Goal: Transaction & Acquisition: Book appointment/travel/reservation

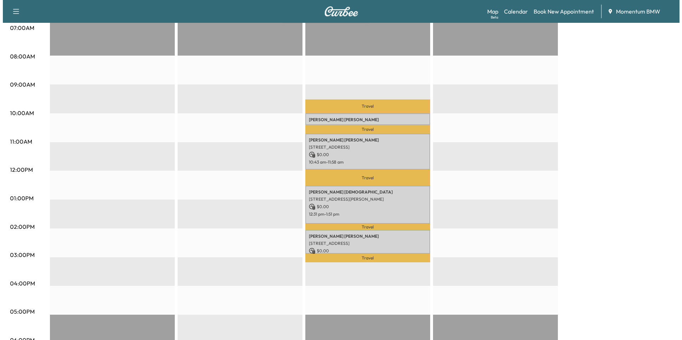
scroll to position [178, 0]
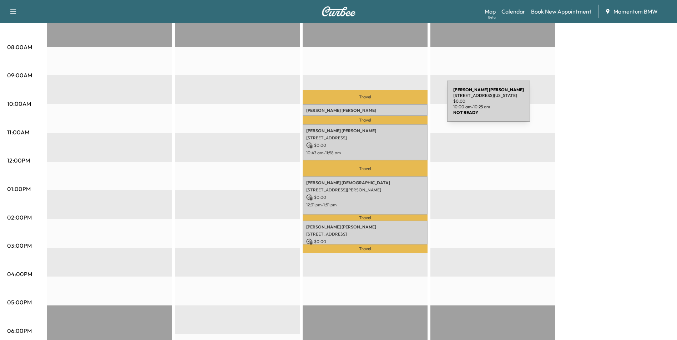
click at [393, 106] on div "[PERSON_NAME] [STREET_ADDRESS][US_STATE] $ 0.00 10:00 am - 10:25 am" at bounding box center [365, 110] width 125 height 12
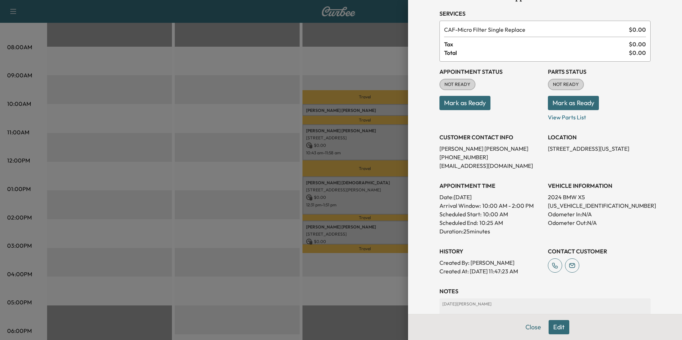
scroll to position [82, 0]
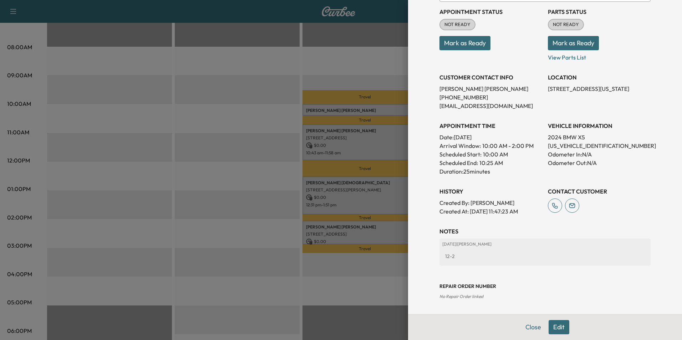
click at [534, 323] on button "Close" at bounding box center [533, 327] width 25 height 14
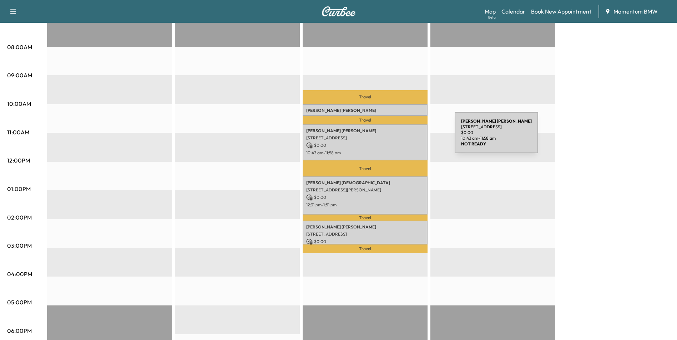
click at [401, 137] on p "[STREET_ADDRESS]" at bounding box center [365, 138] width 118 height 6
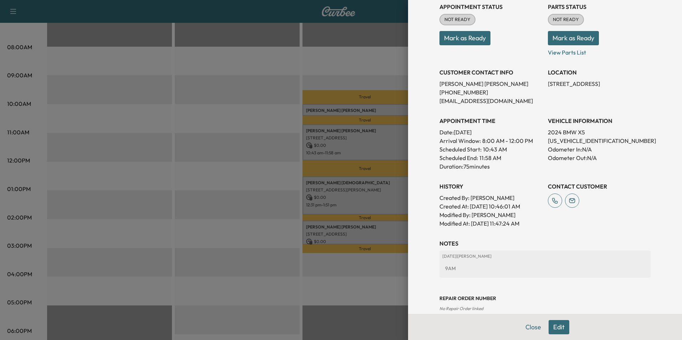
scroll to position [108, 0]
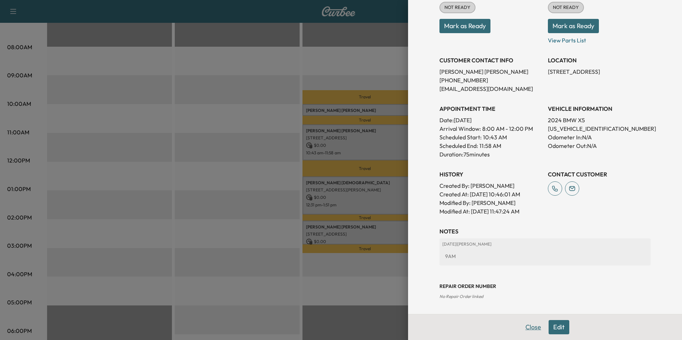
click at [528, 327] on button "Close" at bounding box center [533, 327] width 25 height 14
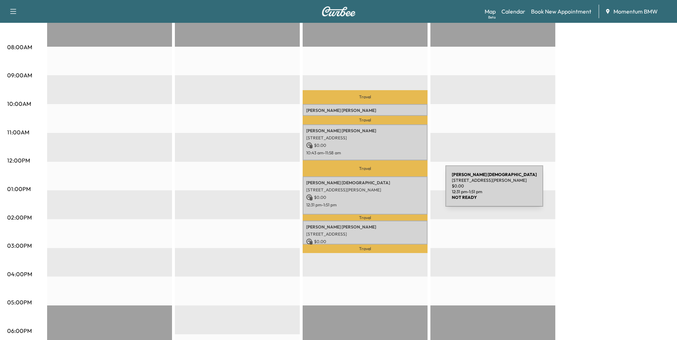
click at [392, 191] on p "[STREET_ADDRESS][PERSON_NAME]" at bounding box center [365, 190] width 118 height 6
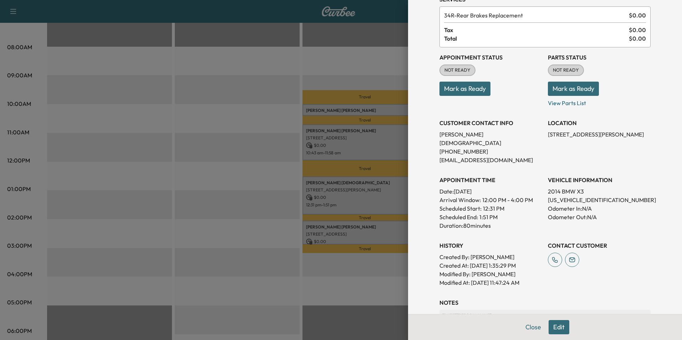
scroll to position [99, 0]
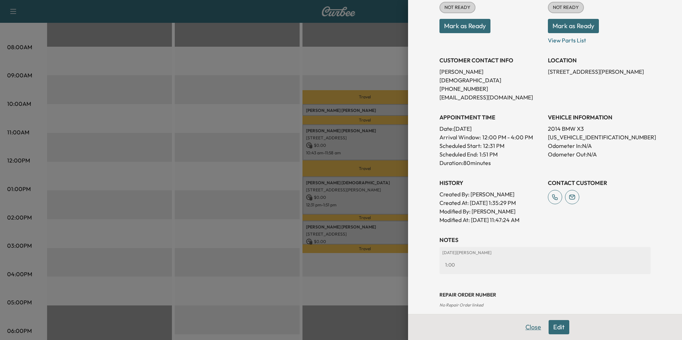
click at [532, 328] on button "Close" at bounding box center [533, 327] width 25 height 14
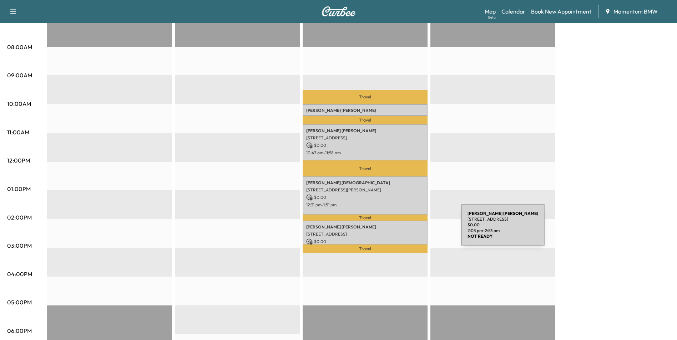
click at [407, 232] on p "[STREET_ADDRESS]" at bounding box center [365, 235] width 118 height 6
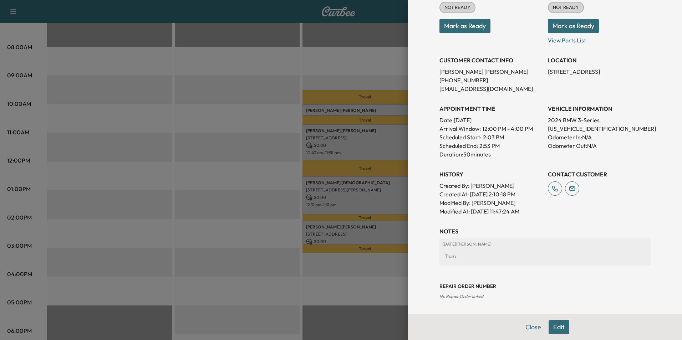
click at [526, 329] on button "Close" at bounding box center [533, 327] width 25 height 14
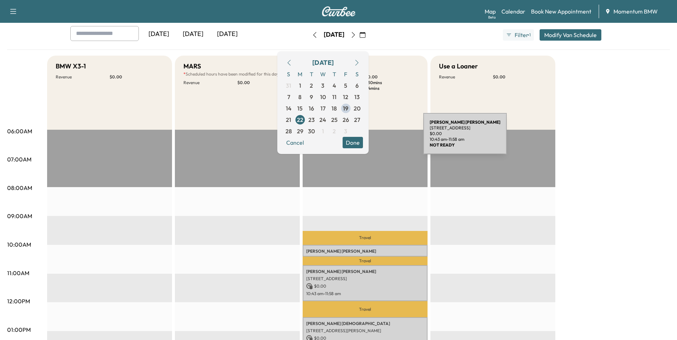
scroll to position [36, 0]
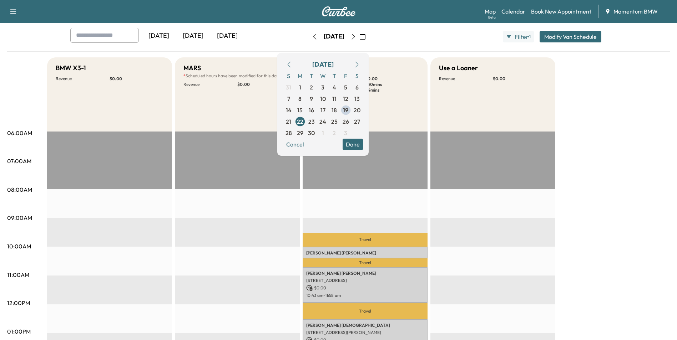
click at [561, 15] on link "Book New Appointment" at bounding box center [561, 11] width 60 height 9
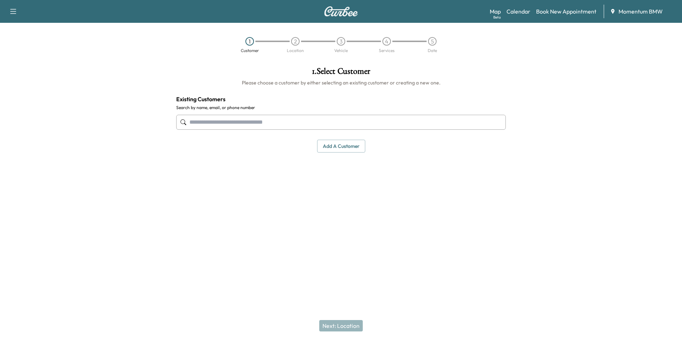
drag, startPoint x: 342, startPoint y: 143, endPoint x: 353, endPoint y: 151, distance: 13.3
click at [342, 143] on button "Add a customer" at bounding box center [341, 146] width 48 height 13
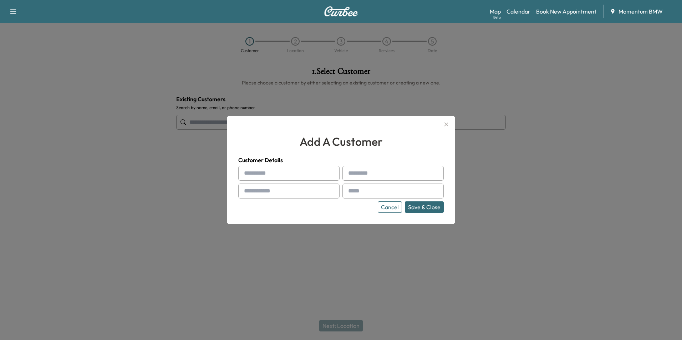
click at [315, 176] on input "text" at bounding box center [288, 173] width 101 height 15
type input "*******"
type input "*"
type input "******"
type input "**********"
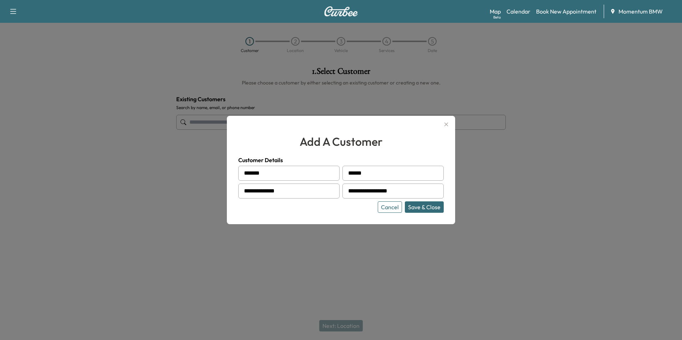
type input "**********"
click at [429, 209] on button "Save & Close" at bounding box center [424, 207] width 39 height 11
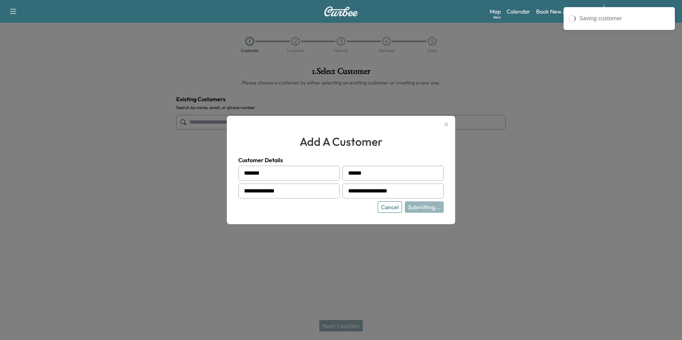
type input "**********"
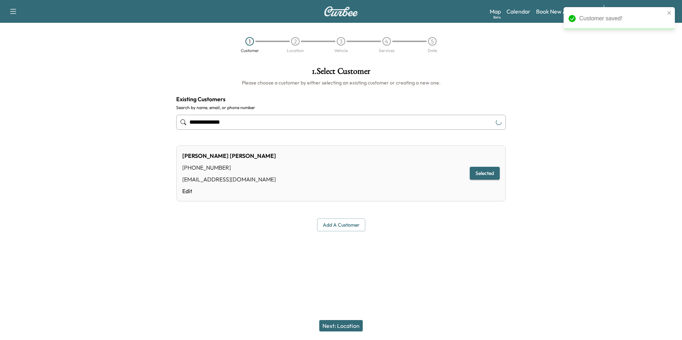
click at [344, 324] on button "Next: Location" at bounding box center [341, 325] width 44 height 11
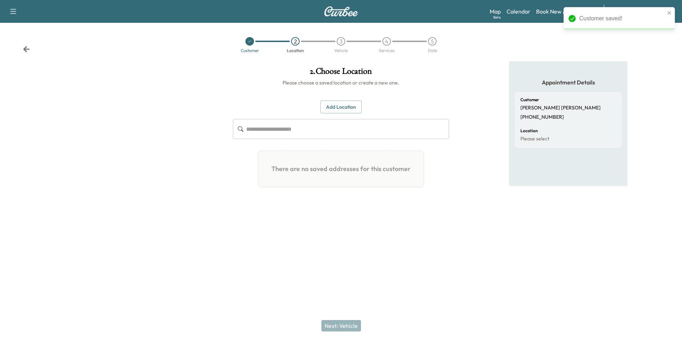
click at [341, 108] on button "Add Location" at bounding box center [340, 107] width 41 height 13
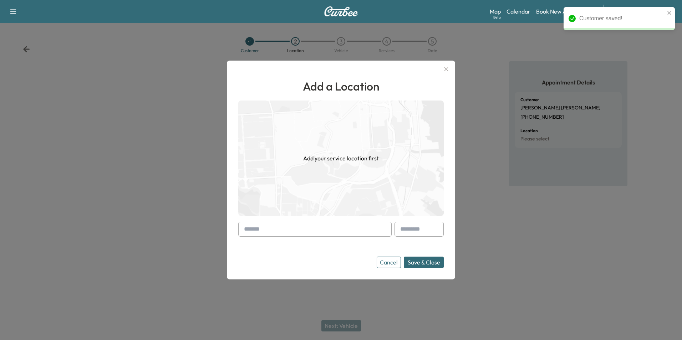
click at [310, 232] on input "text" at bounding box center [314, 229] width 153 height 15
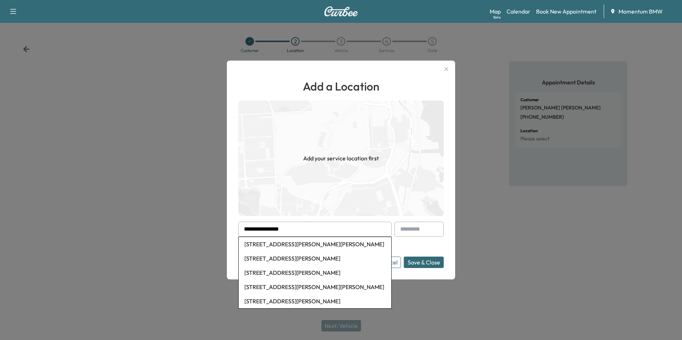
click at [316, 246] on li "[STREET_ADDRESS][PERSON_NAME][PERSON_NAME]" at bounding box center [315, 244] width 153 height 14
type input "**********"
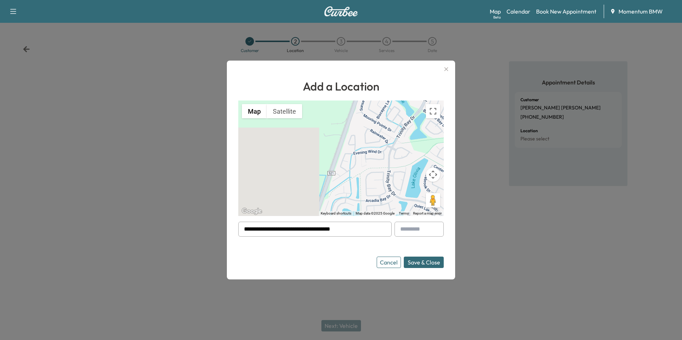
click at [430, 260] on button "Save & Close" at bounding box center [424, 262] width 40 height 11
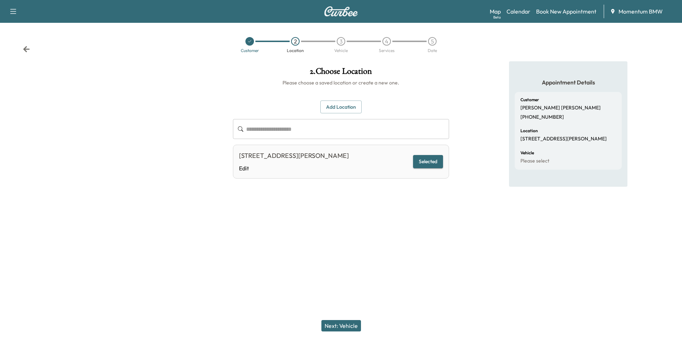
click at [346, 326] on button "Next: Vehicle" at bounding box center [341, 325] width 40 height 11
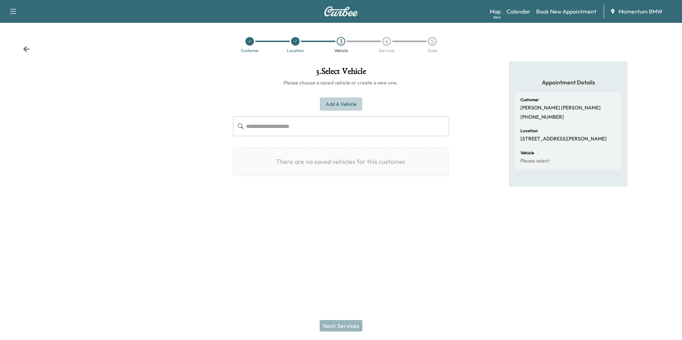
click at [336, 106] on button "Add a Vehicle" at bounding box center [341, 104] width 42 height 13
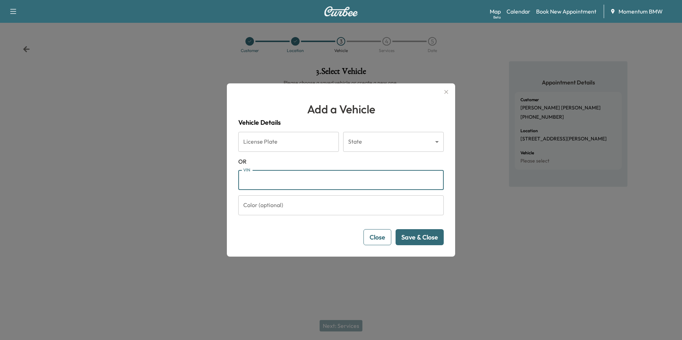
paste input "**********"
type input "**********"
click at [422, 238] on button "Save & Close" at bounding box center [420, 237] width 48 height 16
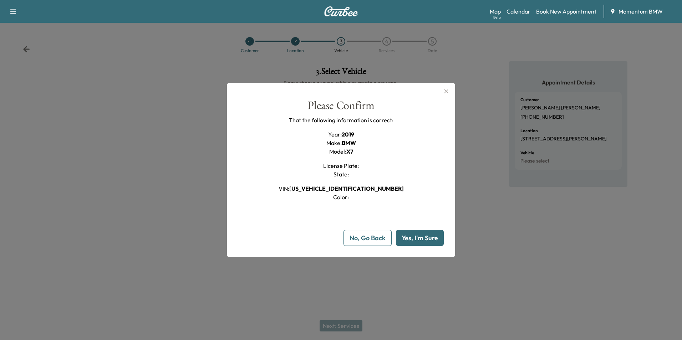
click at [422, 238] on button "Yes, I'm Sure" at bounding box center [420, 238] width 48 height 16
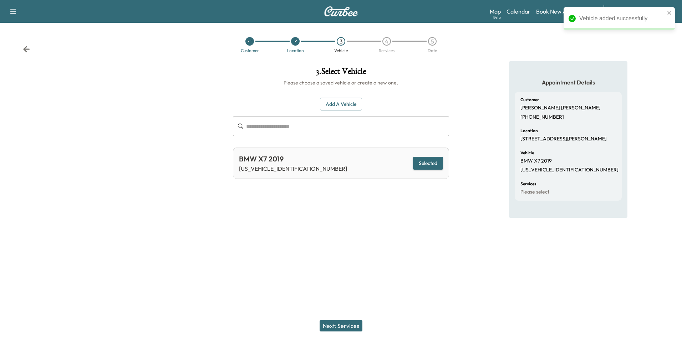
click at [343, 324] on button "Next: Services" at bounding box center [341, 325] width 43 height 11
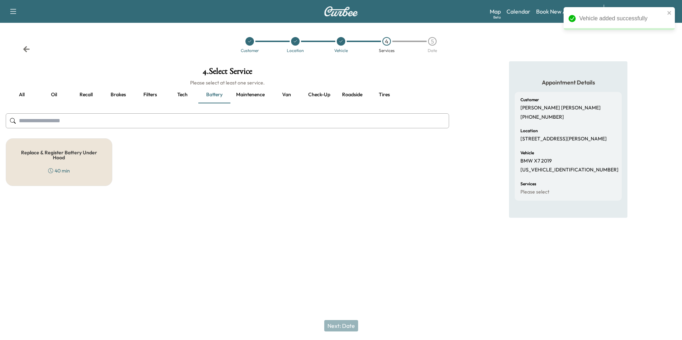
click at [50, 94] on button "Oil" at bounding box center [54, 94] width 32 height 17
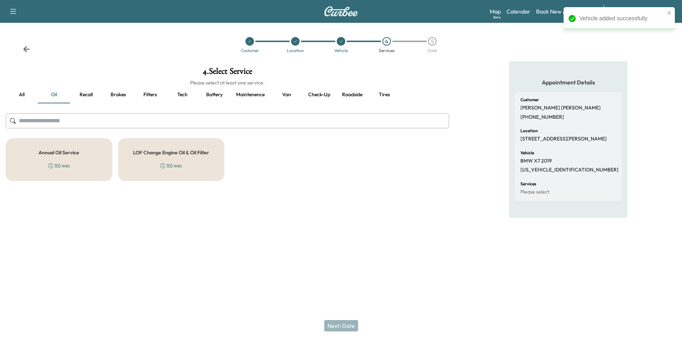
click at [68, 151] on h5 "Annual Oil Service" at bounding box center [59, 152] width 41 height 5
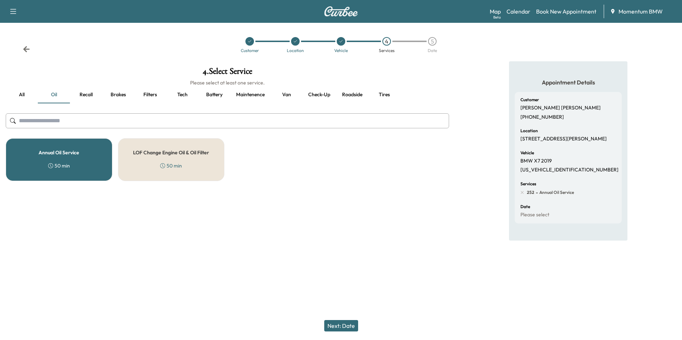
click at [347, 327] on button "Next: Date" at bounding box center [341, 325] width 34 height 11
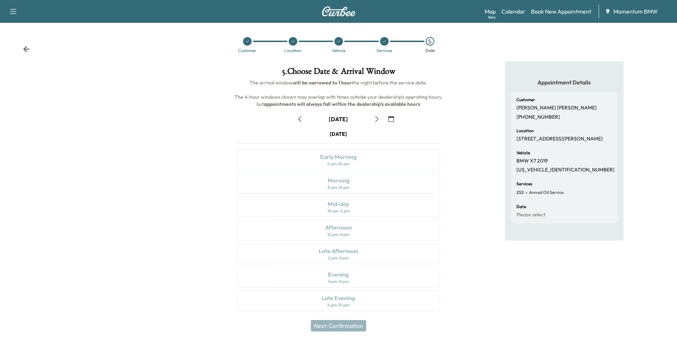
click at [390, 118] on icon "button" at bounding box center [391, 119] width 6 height 6
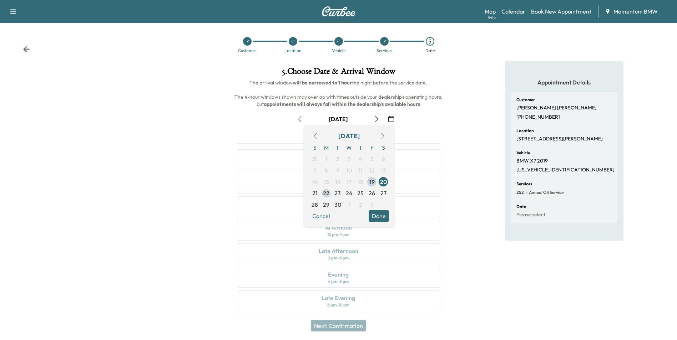
click at [326, 195] on span "22" at bounding box center [326, 193] width 6 height 9
click at [380, 218] on button "Done" at bounding box center [379, 215] width 20 height 11
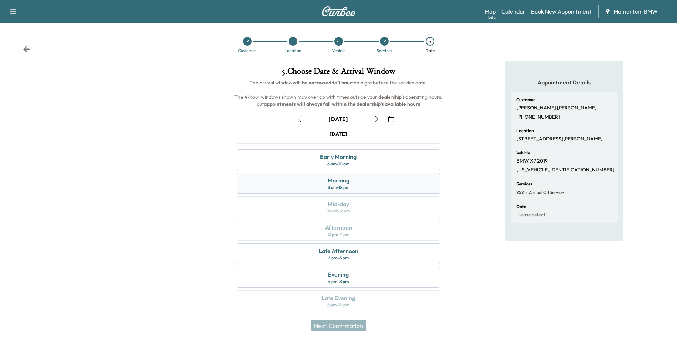
click at [401, 179] on div "Morning 8 am - 12 pm" at bounding box center [338, 183] width 203 height 21
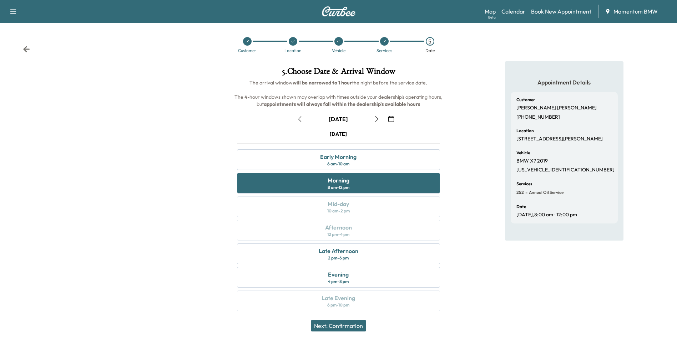
click at [360, 328] on button "Next: Confirmation" at bounding box center [338, 325] width 55 height 11
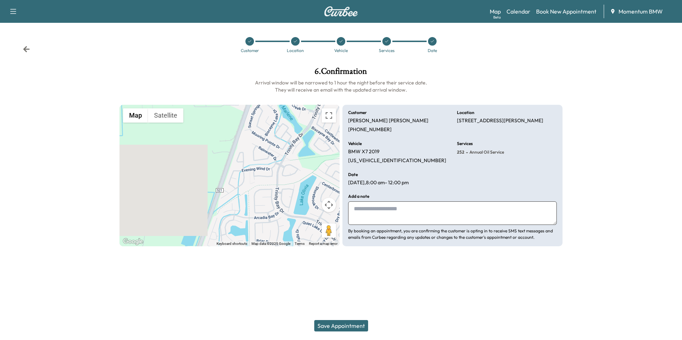
click at [401, 213] on textarea at bounding box center [452, 214] width 209 height 24
type textarea "****"
click at [342, 326] on button "Save Appointment" at bounding box center [341, 325] width 54 height 11
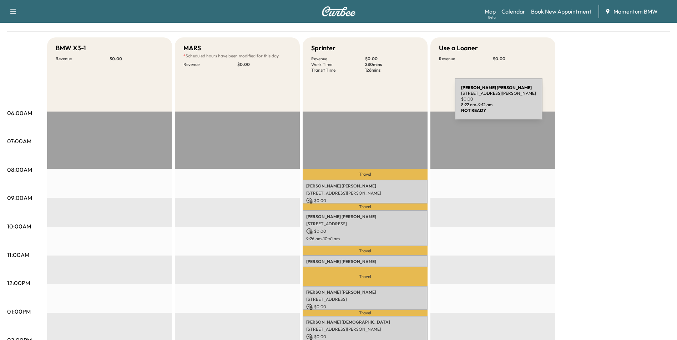
scroll to position [36, 0]
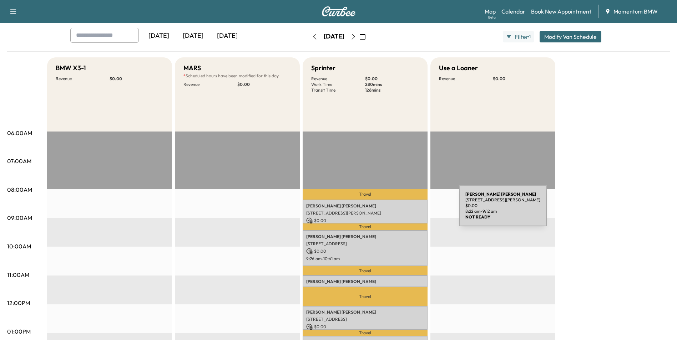
click at [405, 210] on p "[STREET_ADDRESS][PERSON_NAME]" at bounding box center [365, 213] width 118 height 6
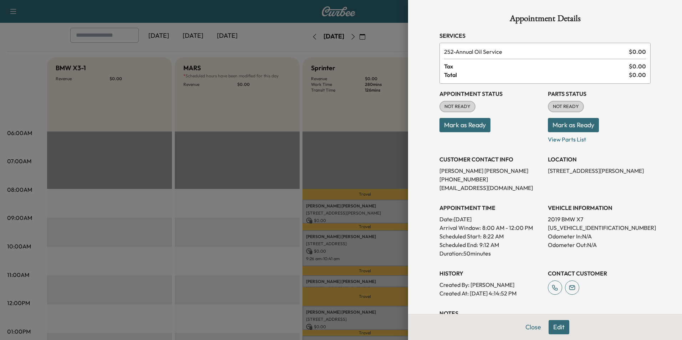
click at [558, 330] on button "Edit" at bounding box center [559, 327] width 21 height 14
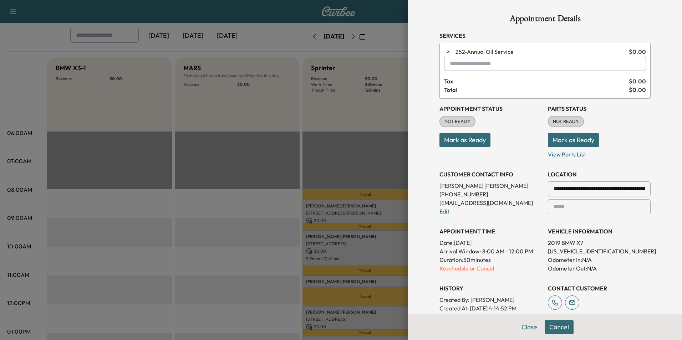
click at [477, 66] on input "text" at bounding box center [545, 63] width 202 height 15
click at [471, 63] on input "******" at bounding box center [545, 63] width 202 height 15
type input "*"
click at [528, 327] on button "Close" at bounding box center [529, 327] width 25 height 14
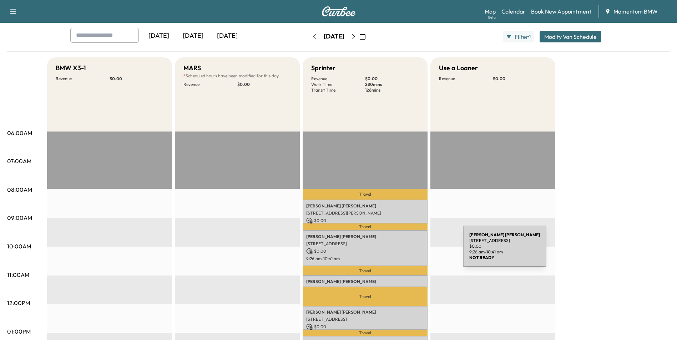
click at [409, 251] on p "$ 0.00" at bounding box center [365, 251] width 118 height 6
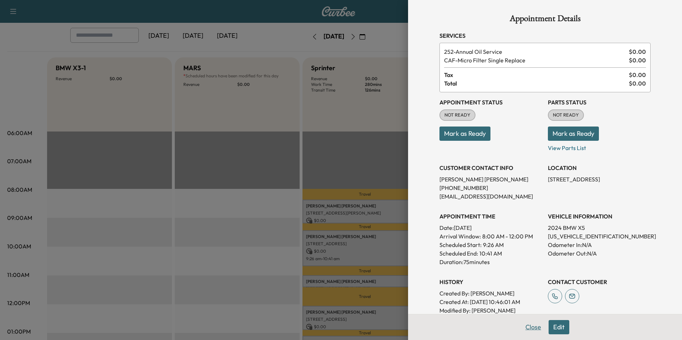
click at [530, 325] on button "Close" at bounding box center [533, 327] width 25 height 14
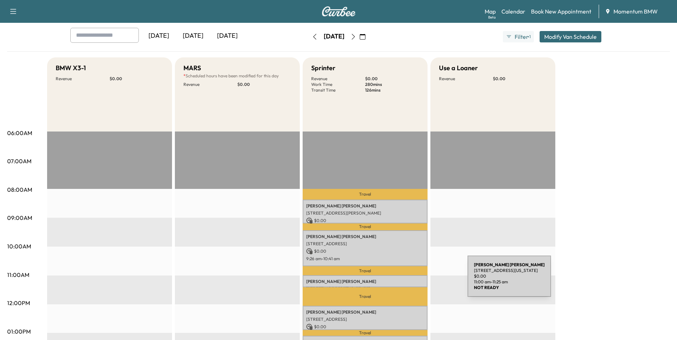
click at [414, 281] on p "[PERSON_NAME]" at bounding box center [365, 282] width 118 height 6
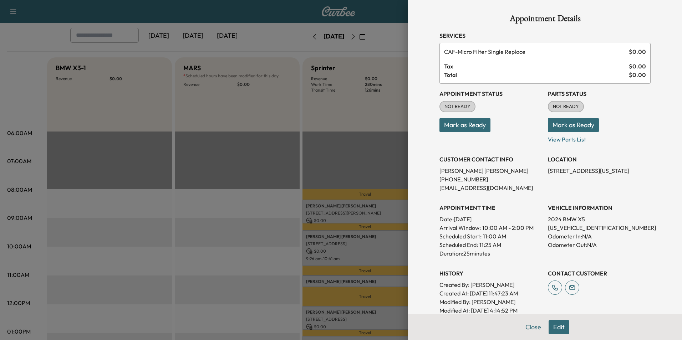
click at [528, 326] on button "Close" at bounding box center [533, 327] width 25 height 14
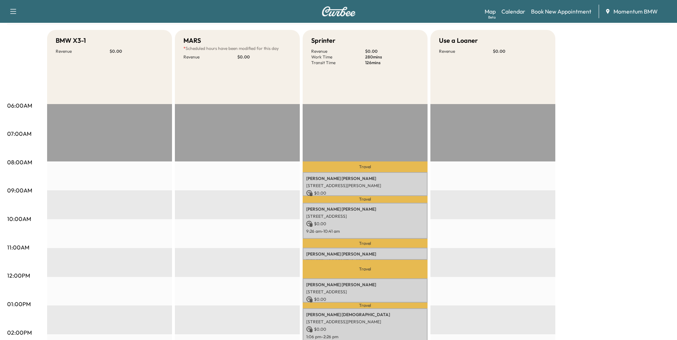
scroll to position [178, 0]
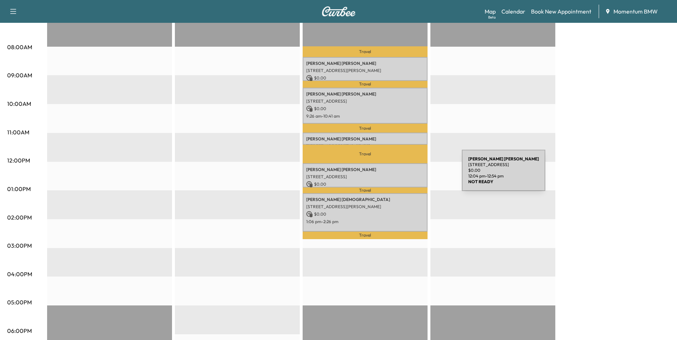
click at [408, 175] on p "[STREET_ADDRESS]" at bounding box center [365, 177] width 118 height 6
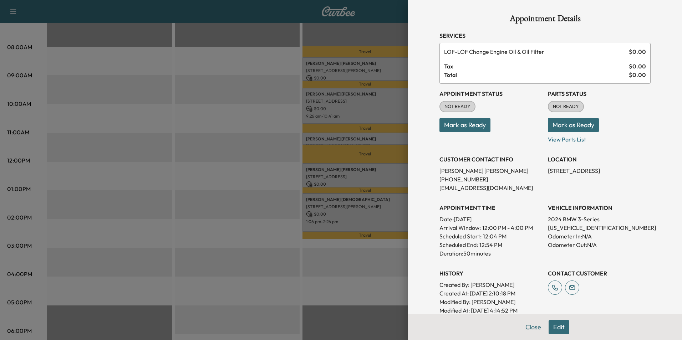
click at [528, 328] on button "Close" at bounding box center [533, 327] width 25 height 14
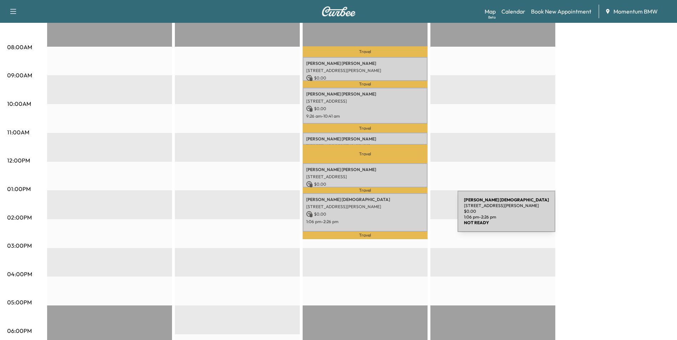
click at [404, 216] on div "[PERSON_NAME] [STREET_ADDRESS][PERSON_NAME] $ 0.00 1:06 pm - 2:26 pm" at bounding box center [365, 212] width 125 height 39
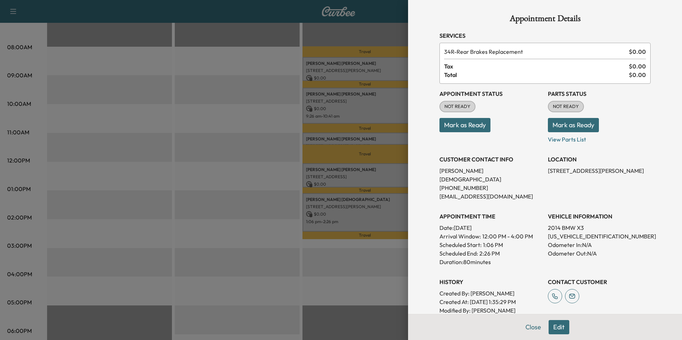
click at [555, 326] on button "Edit" at bounding box center [559, 327] width 21 height 14
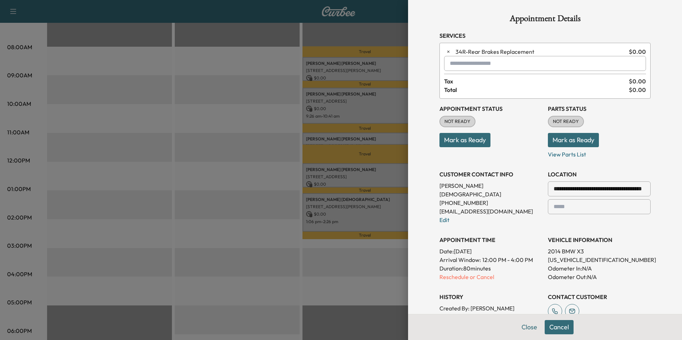
click at [465, 62] on input "text" at bounding box center [545, 63] width 202 height 15
click at [464, 83] on p "X3 - BMW X3-1" at bounding box center [520, 82] width 156 height 10
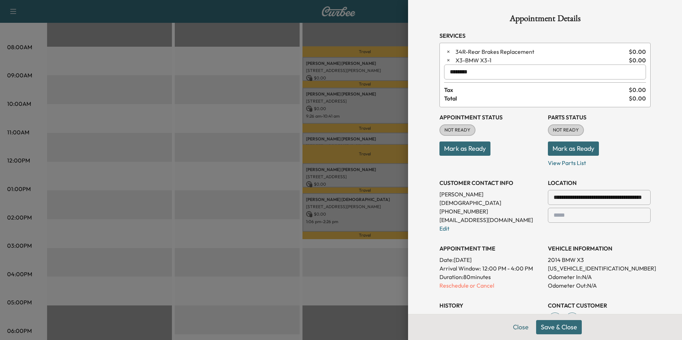
type input "********"
click at [558, 330] on button "Save & Close" at bounding box center [559, 327] width 46 height 14
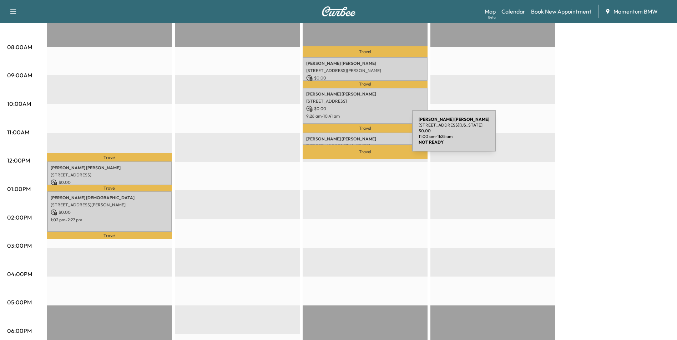
click at [359, 136] on p "[PERSON_NAME]" at bounding box center [365, 139] width 118 height 6
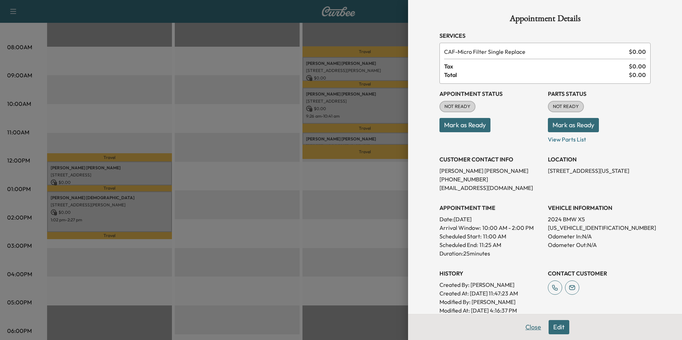
click at [529, 327] on button "Close" at bounding box center [533, 327] width 25 height 14
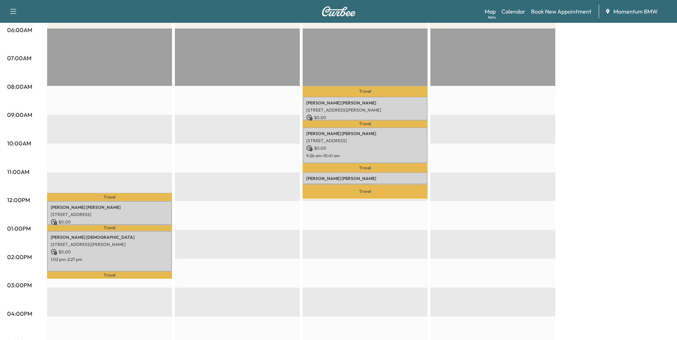
scroll to position [0, 0]
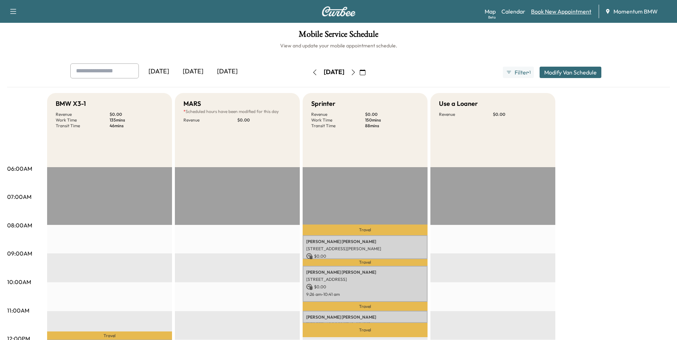
click at [560, 11] on link "Book New Appointment" at bounding box center [561, 11] width 60 height 9
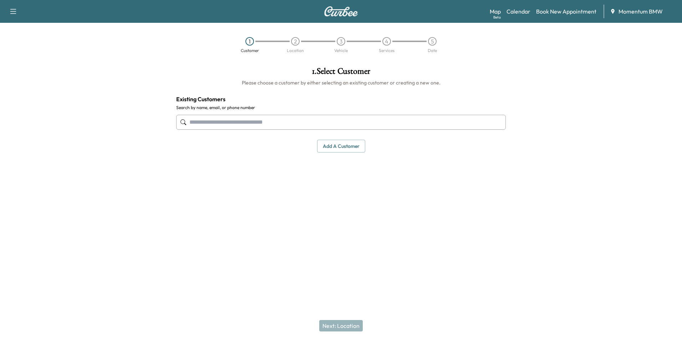
click at [279, 124] on input "text" at bounding box center [341, 122] width 330 height 15
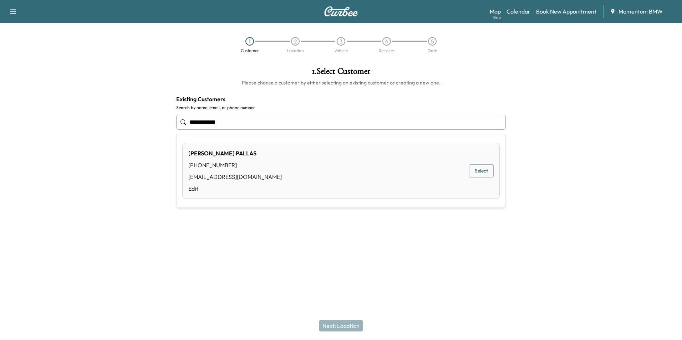
click at [481, 171] on button "Select" at bounding box center [481, 170] width 25 height 13
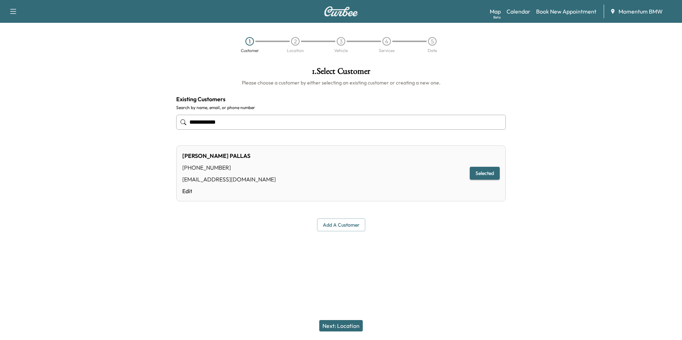
type input "**********"
click at [351, 326] on button "Next: Location" at bounding box center [341, 325] width 44 height 11
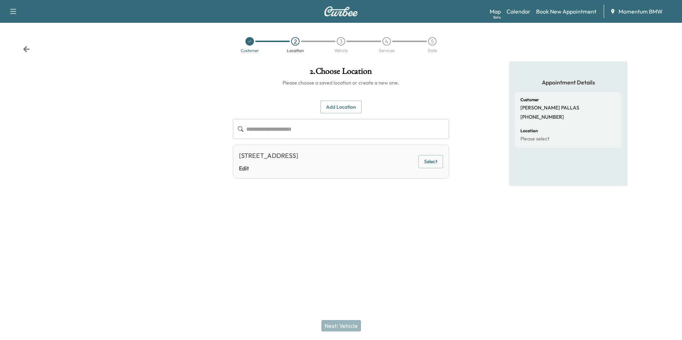
click at [434, 161] on button "Select" at bounding box center [430, 161] width 25 height 13
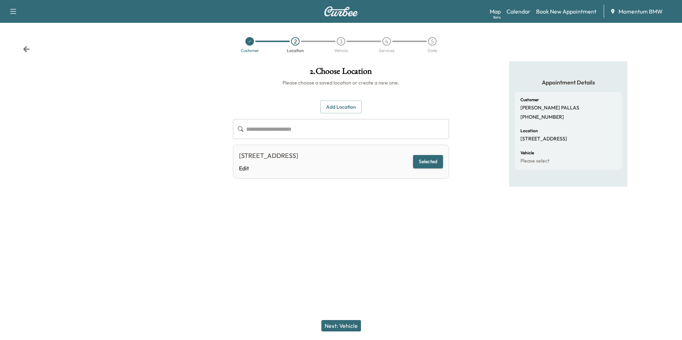
click at [341, 326] on button "Next: Vehicle" at bounding box center [341, 325] width 40 height 11
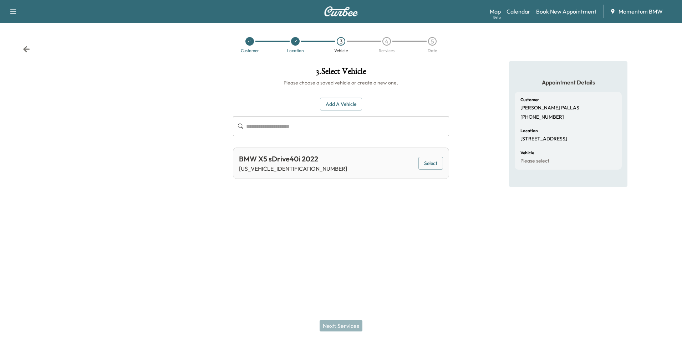
click at [433, 164] on button "Select" at bounding box center [430, 163] width 25 height 13
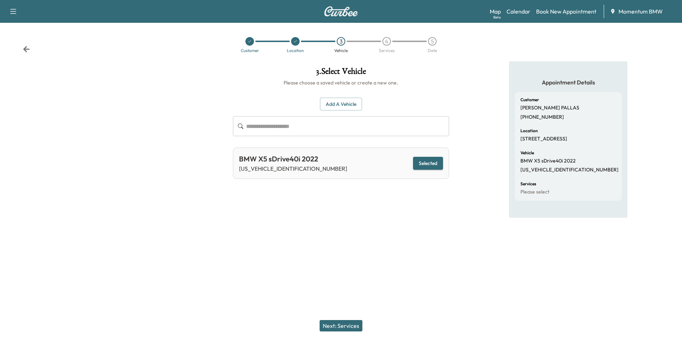
click at [351, 329] on button "Next: Services" at bounding box center [341, 325] width 43 height 11
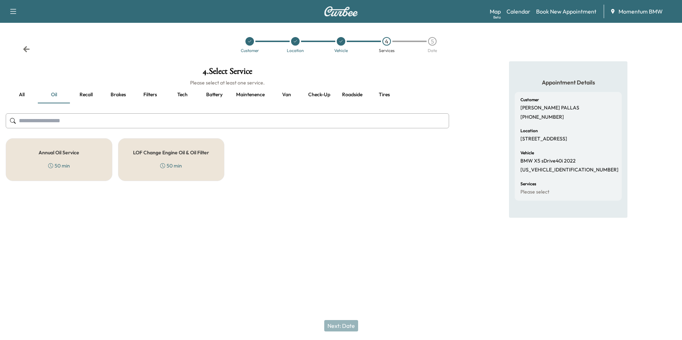
click at [71, 151] on h5 "Annual Oil Service" at bounding box center [59, 152] width 41 height 5
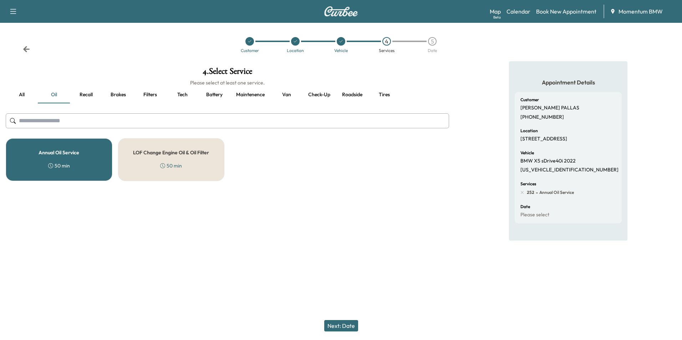
click at [347, 329] on button "Next: Date" at bounding box center [341, 325] width 34 height 11
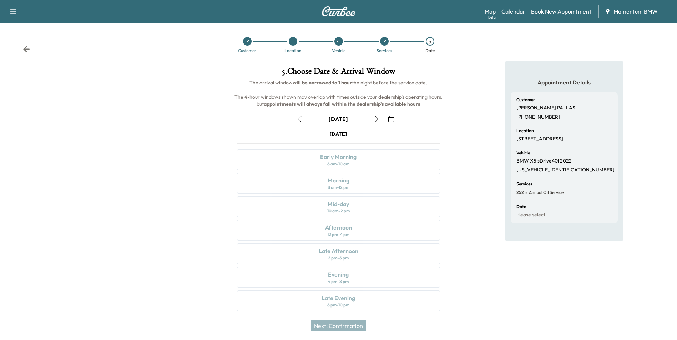
click at [392, 118] on icon "button" at bounding box center [391, 119] width 6 height 6
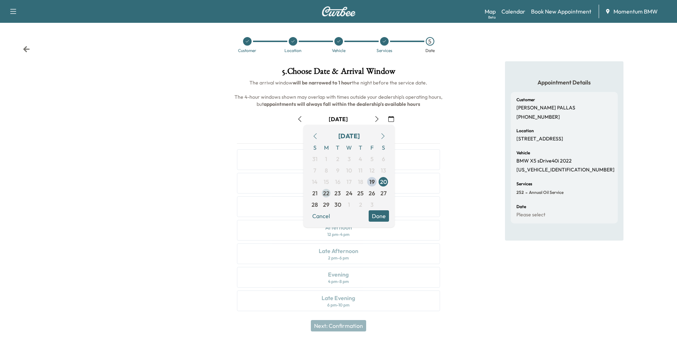
click at [327, 192] on span "22" at bounding box center [326, 193] width 6 height 9
click at [380, 214] on button "Done" at bounding box center [379, 215] width 20 height 11
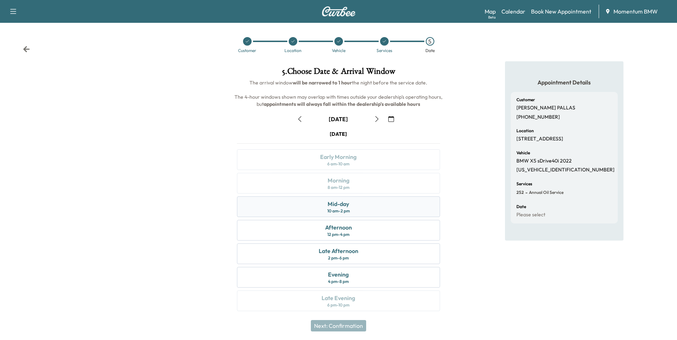
click at [337, 202] on div "Mid-day" at bounding box center [337, 204] width 21 height 9
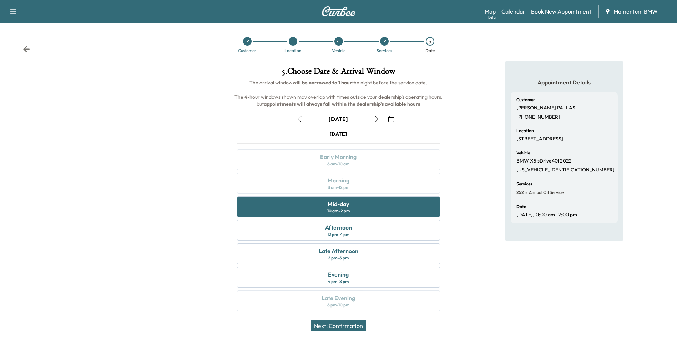
click at [355, 328] on button "Next: Confirmation" at bounding box center [338, 325] width 55 height 11
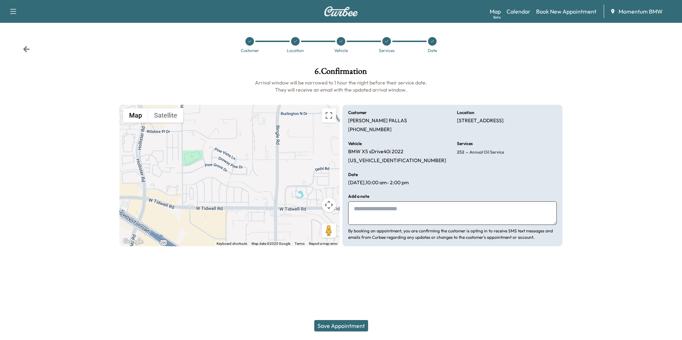
click at [391, 217] on textarea at bounding box center [452, 214] width 209 height 24
type textarea "*"
type textarea "*******"
click at [343, 327] on button "Save Appointment" at bounding box center [341, 325] width 54 height 11
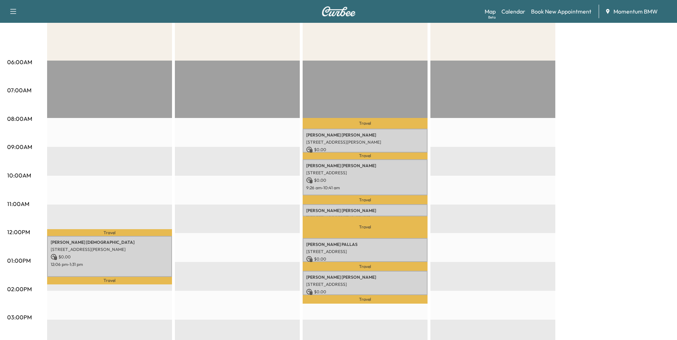
scroll to position [107, 0]
click at [405, 245] on p "[PERSON_NAME]" at bounding box center [365, 245] width 118 height 6
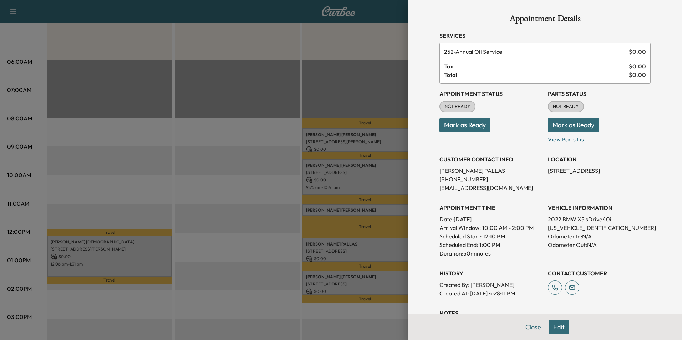
click at [556, 327] on button "Edit" at bounding box center [559, 327] width 21 height 14
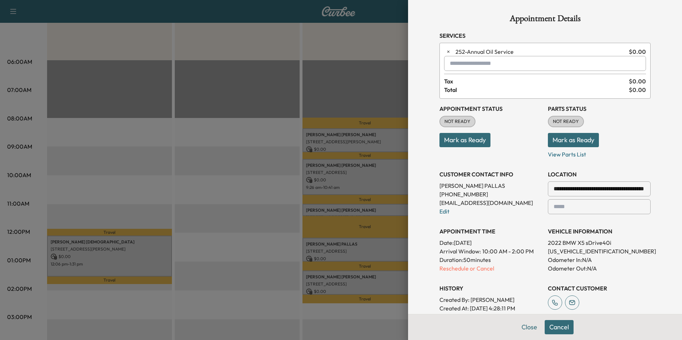
click at [477, 67] on input "text" at bounding box center [545, 63] width 202 height 15
type input "*"
click at [529, 332] on button "Close" at bounding box center [529, 327] width 25 height 14
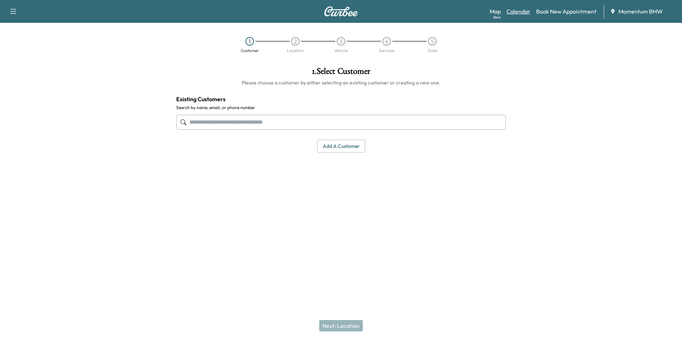
click at [522, 12] on link "Calendar" at bounding box center [519, 11] width 24 height 9
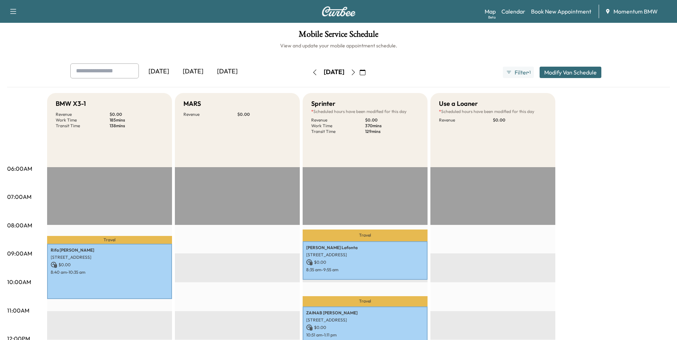
click at [365, 70] on icon "button" at bounding box center [363, 73] width 6 height 6
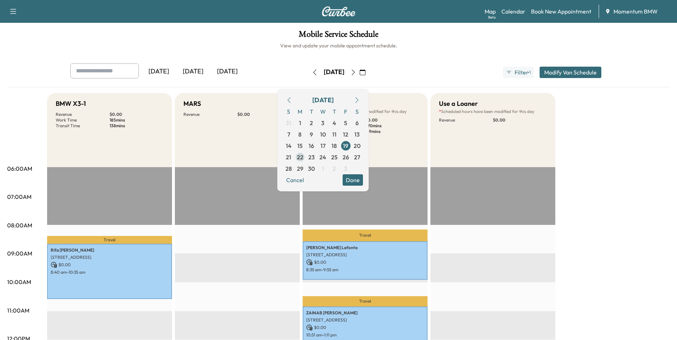
click at [303, 157] on span "22" at bounding box center [300, 157] width 6 height 9
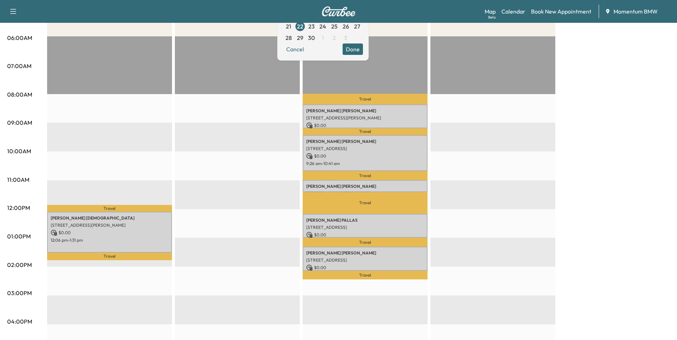
scroll to position [143, 0]
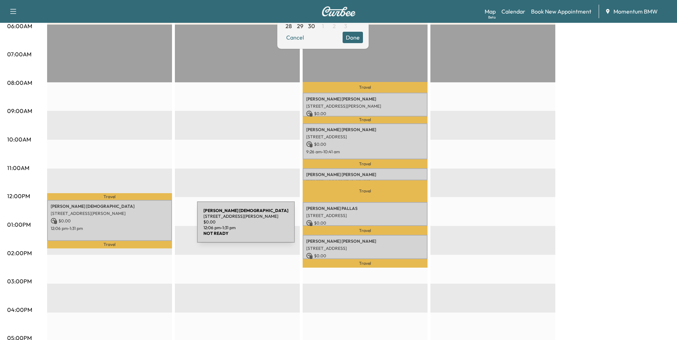
click at [143, 227] on p "12:06 pm - 1:31 pm" at bounding box center [110, 229] width 118 height 6
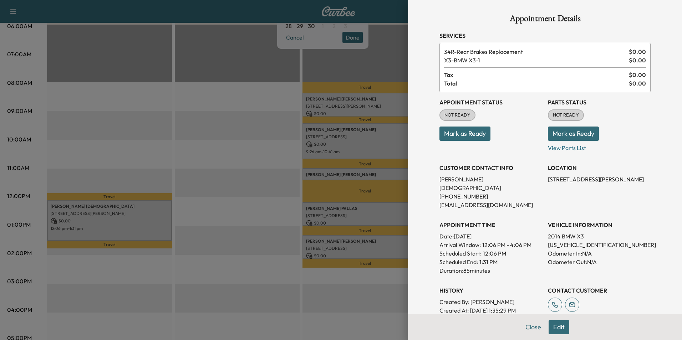
click at [477, 135] on button "Mark as Ready" at bounding box center [465, 134] width 51 height 14
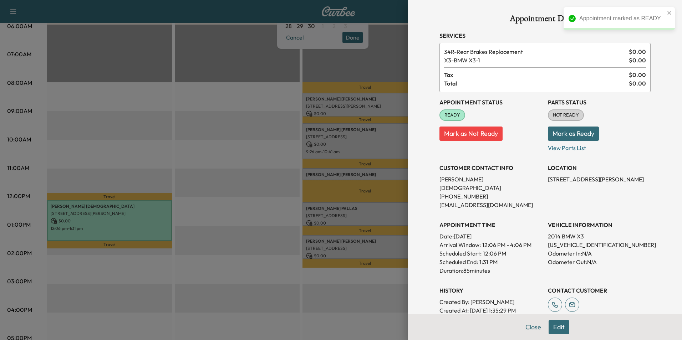
click at [530, 328] on button "Close" at bounding box center [533, 327] width 25 height 14
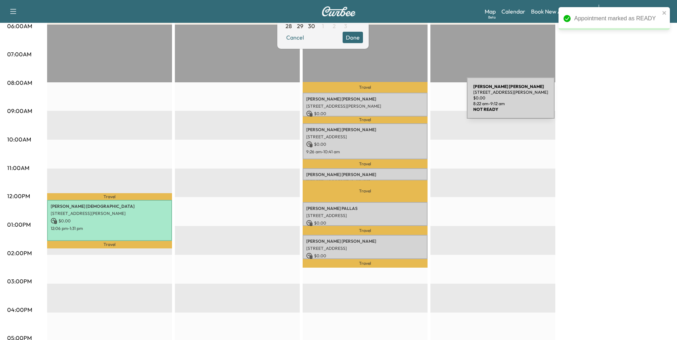
click at [413, 103] on p "[STREET_ADDRESS][PERSON_NAME]" at bounding box center [365, 106] width 118 height 6
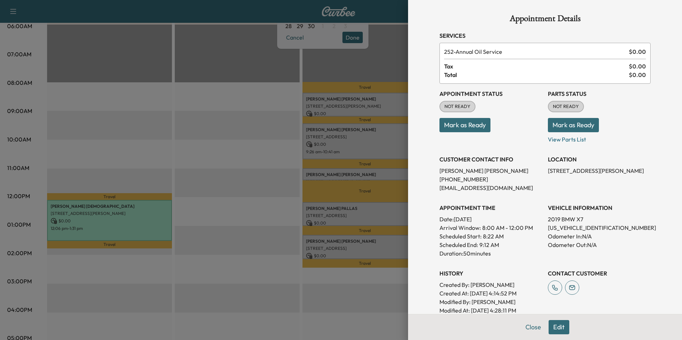
click at [474, 126] on button "Mark as Ready" at bounding box center [465, 125] width 51 height 14
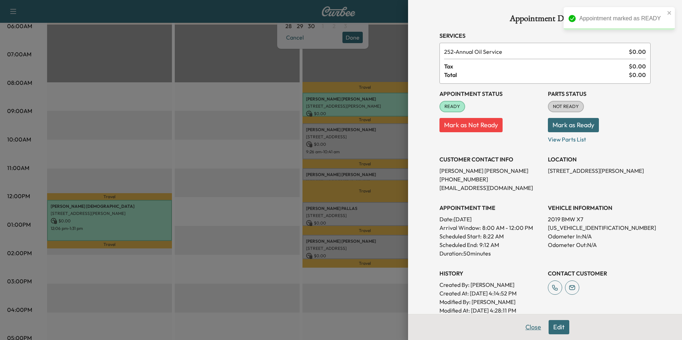
click at [531, 326] on button "Close" at bounding box center [533, 327] width 25 height 14
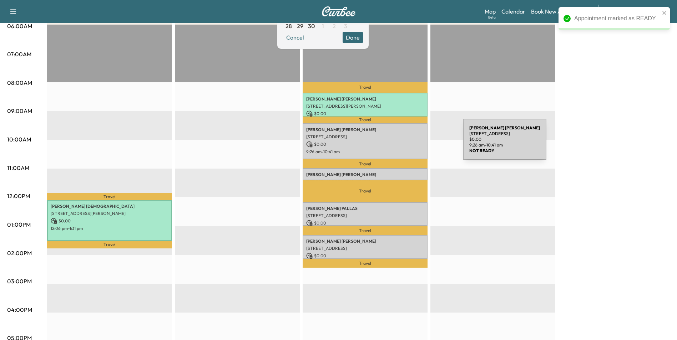
click at [409, 144] on p "$ 0.00" at bounding box center [365, 144] width 118 height 6
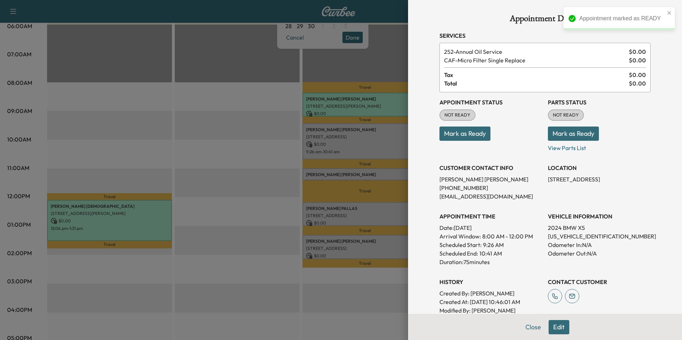
click at [471, 133] on button "Mark as Ready" at bounding box center [465, 134] width 51 height 14
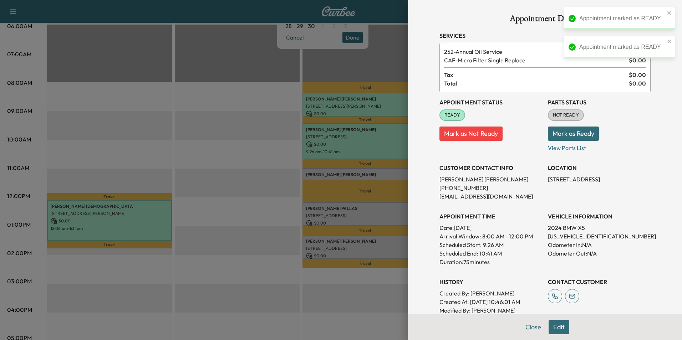
click at [530, 330] on button "Close" at bounding box center [533, 327] width 25 height 14
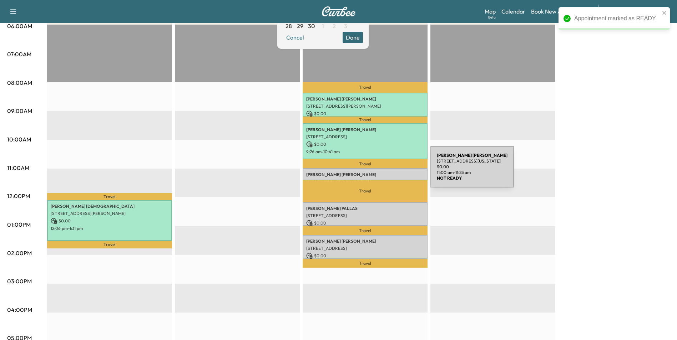
click at [377, 172] on p "[PERSON_NAME]" at bounding box center [365, 175] width 118 height 6
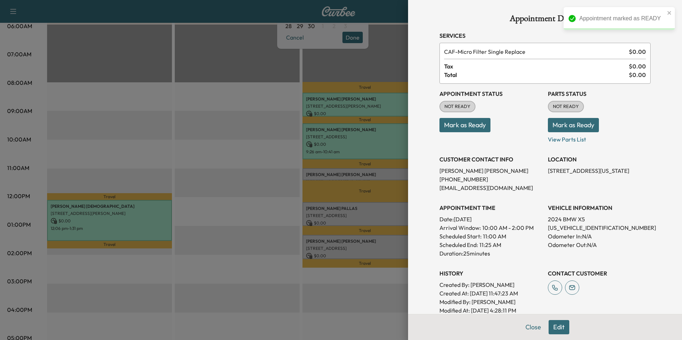
click at [460, 125] on button "Mark as Ready" at bounding box center [465, 125] width 51 height 14
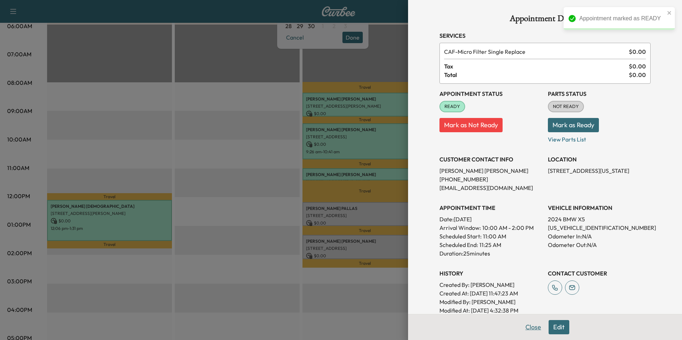
click at [526, 328] on button "Close" at bounding box center [533, 327] width 25 height 14
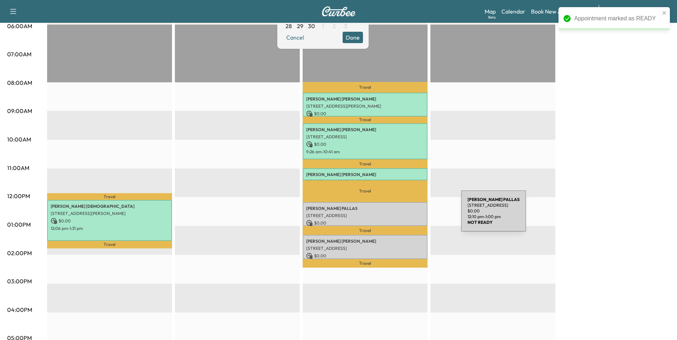
click at [407, 215] on p "[STREET_ADDRESS]" at bounding box center [365, 216] width 118 height 6
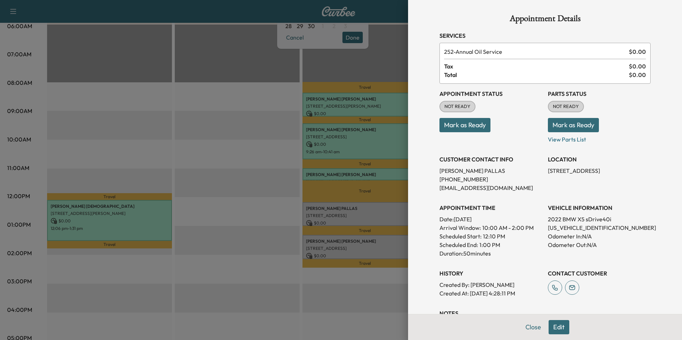
click at [478, 121] on button "Mark as Ready" at bounding box center [465, 125] width 51 height 14
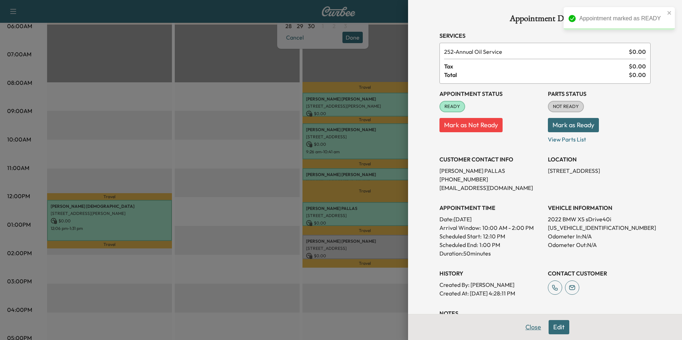
click at [523, 327] on button "Close" at bounding box center [533, 327] width 25 height 14
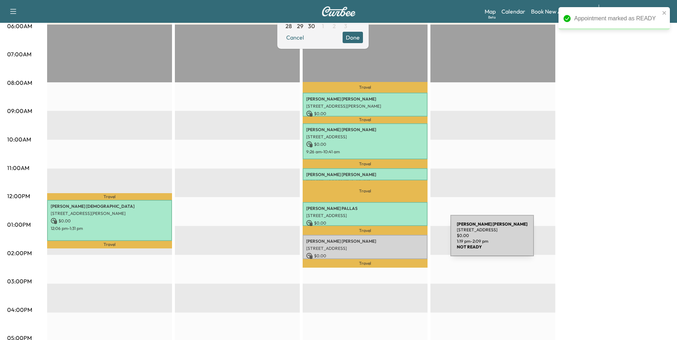
click at [397, 240] on p "ROBERT BOYETT" at bounding box center [365, 242] width 118 height 6
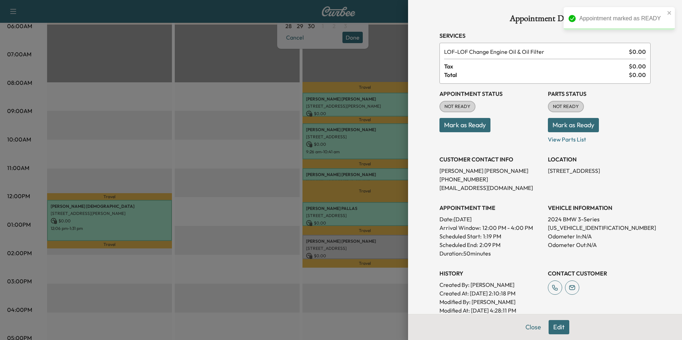
click at [472, 126] on button "Mark as Ready" at bounding box center [465, 125] width 51 height 14
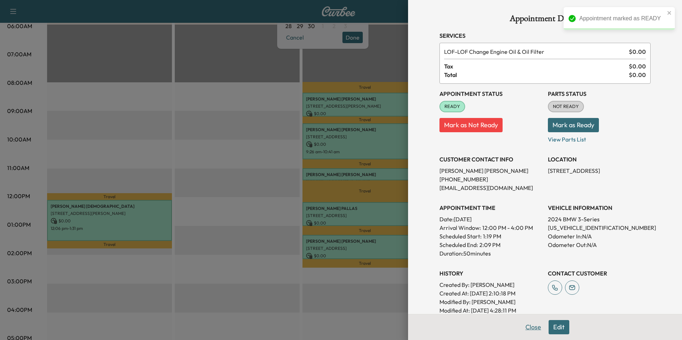
click at [529, 329] on button "Close" at bounding box center [533, 327] width 25 height 14
